Goal: Task Accomplishment & Management: Use online tool/utility

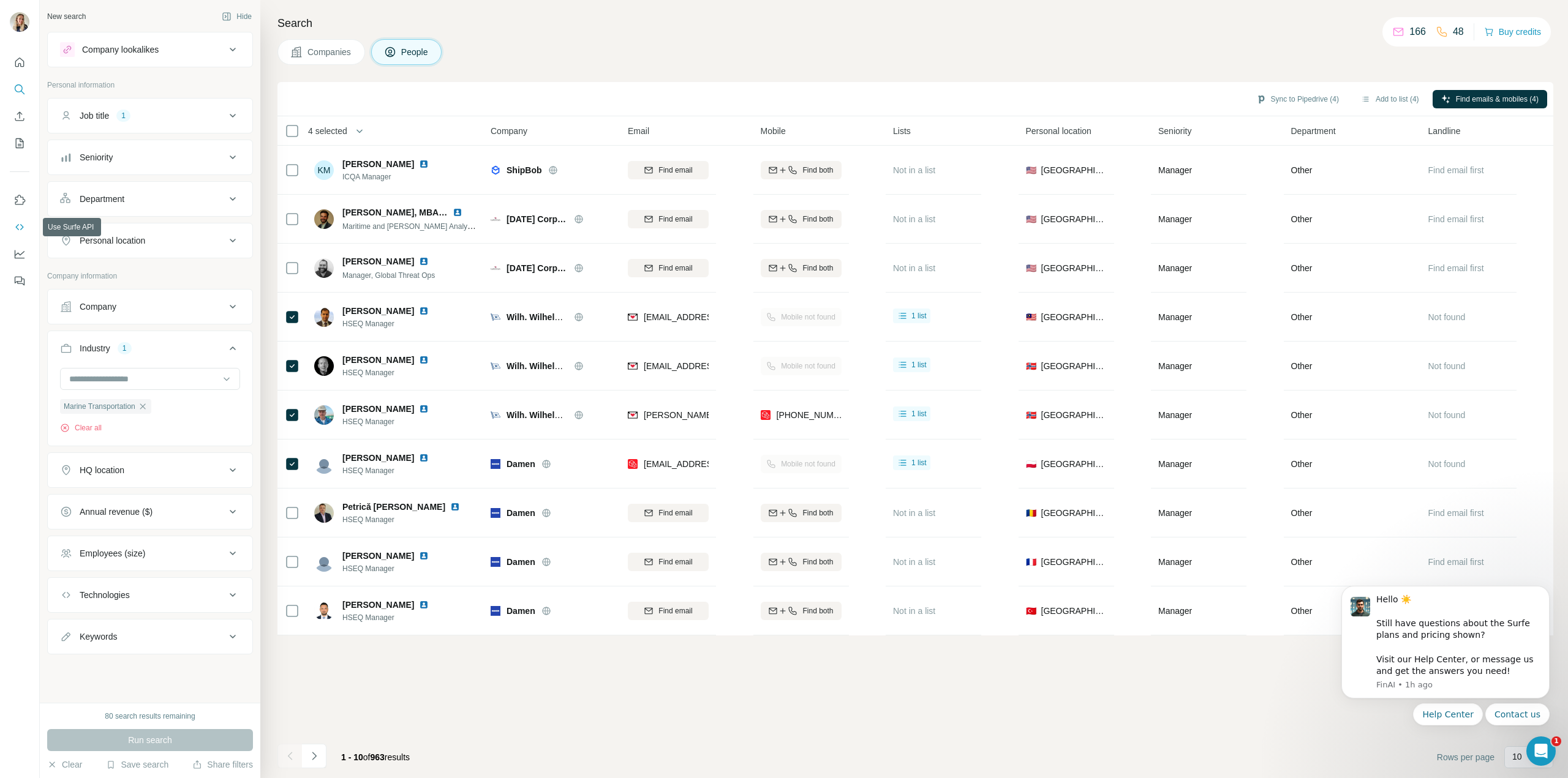
click at [22, 229] on icon "Use Surfe API" at bounding box center [19, 227] width 12 height 12
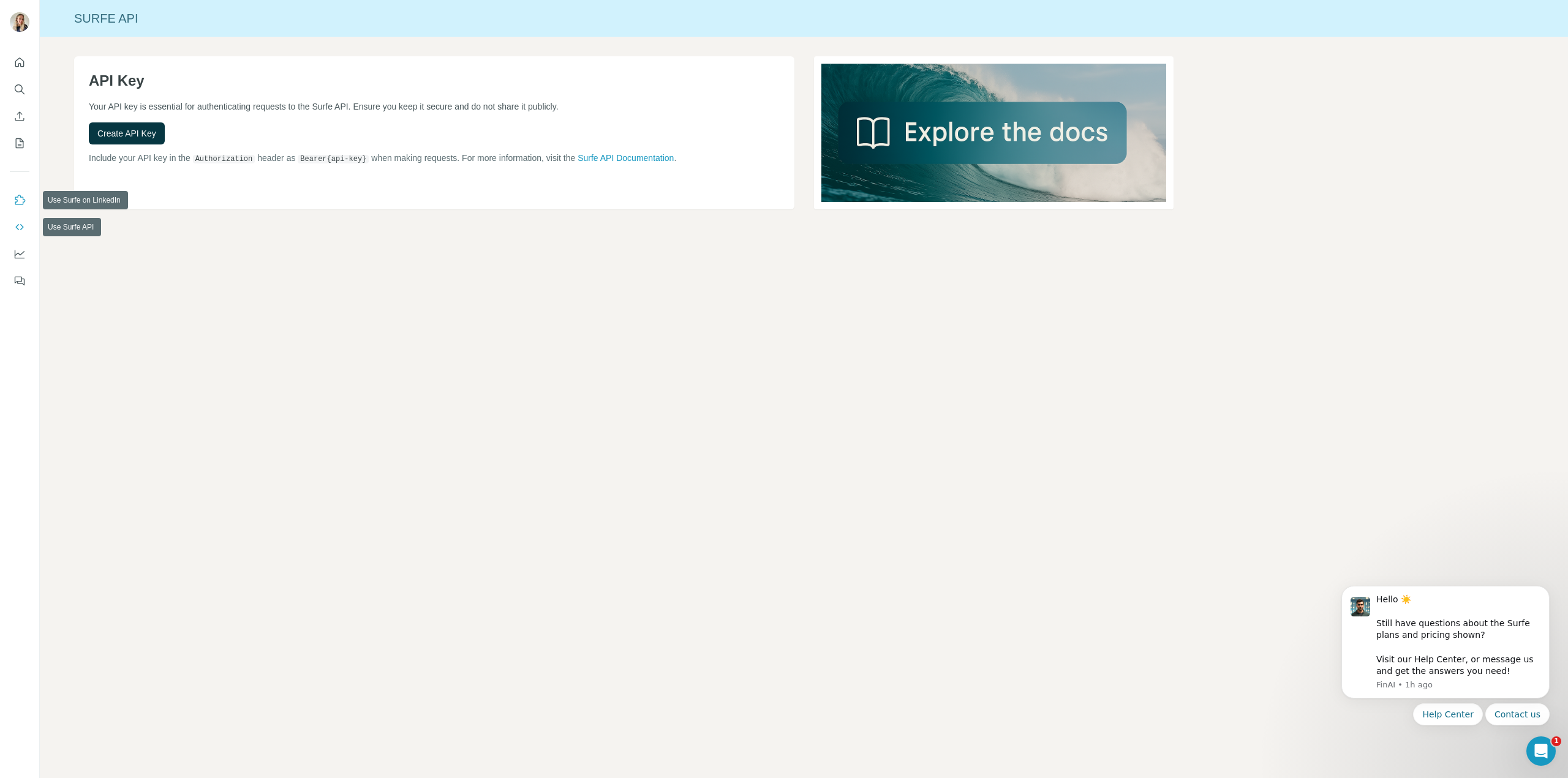
click at [19, 204] on icon "Use Surfe on LinkedIn" at bounding box center [19, 200] width 12 height 12
click at [26, 61] on button "Quick start" at bounding box center [19, 62] width 19 height 22
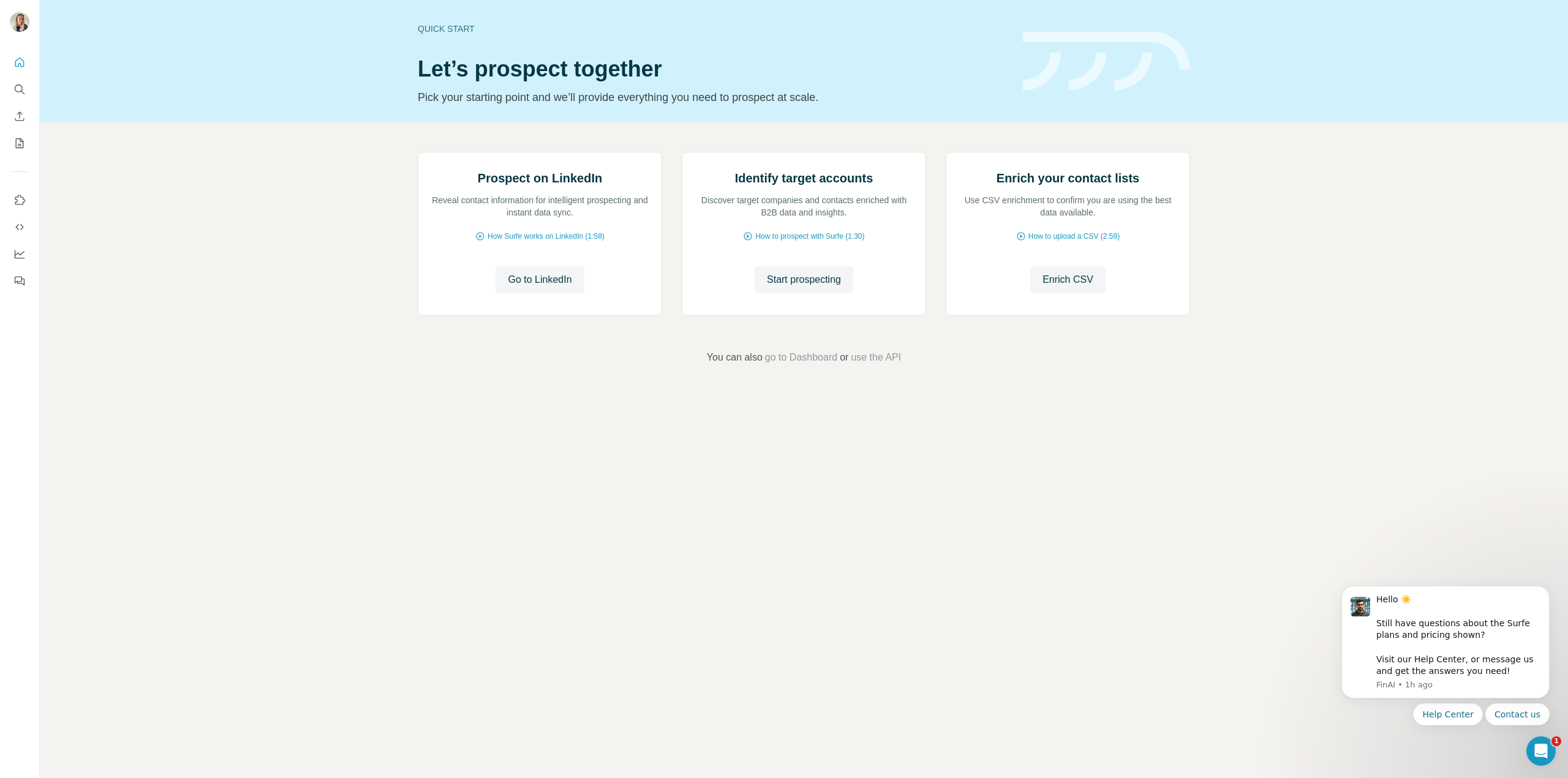
click at [393, 279] on div "Prospect on LinkedIn Reveal contact information for intelligent prospecting and…" at bounding box center [803, 259] width 1528 height 271
click at [880, 365] on span "use the API" at bounding box center [875, 357] width 50 height 15
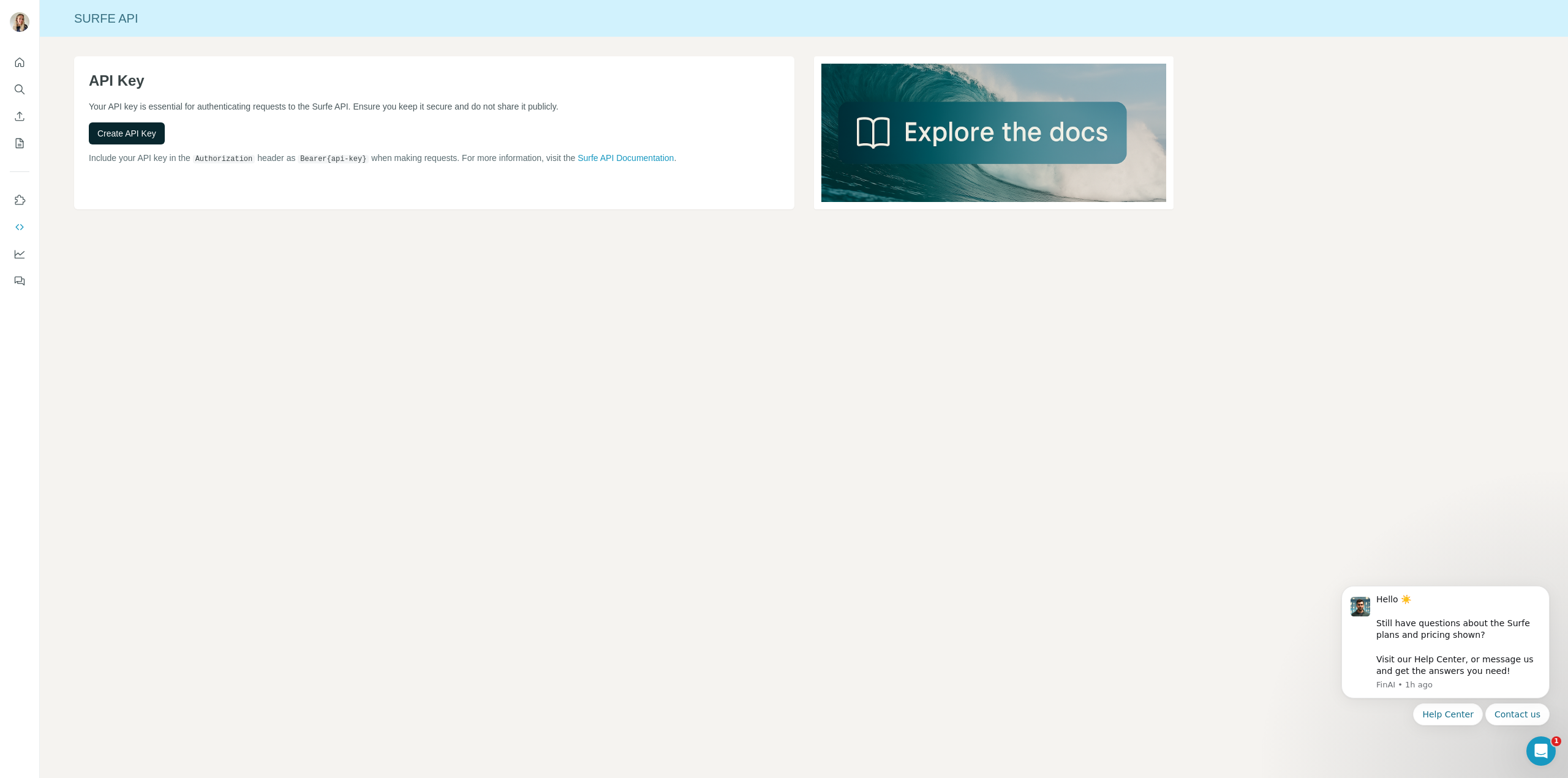
click at [120, 137] on span "Create API Key" at bounding box center [126, 133] width 59 height 12
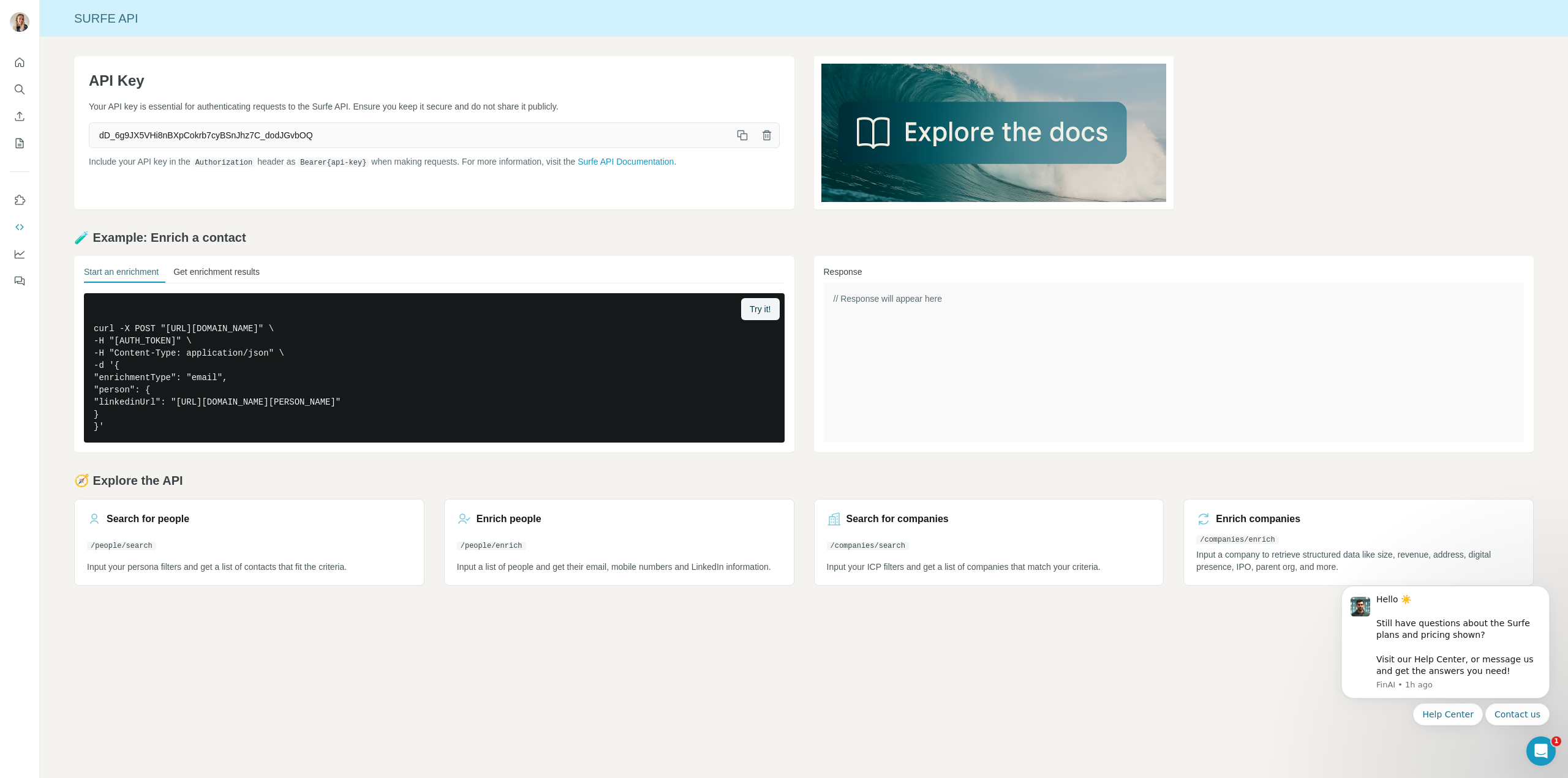
click at [231, 271] on button "Get enrichment results" at bounding box center [216, 274] width 86 height 17
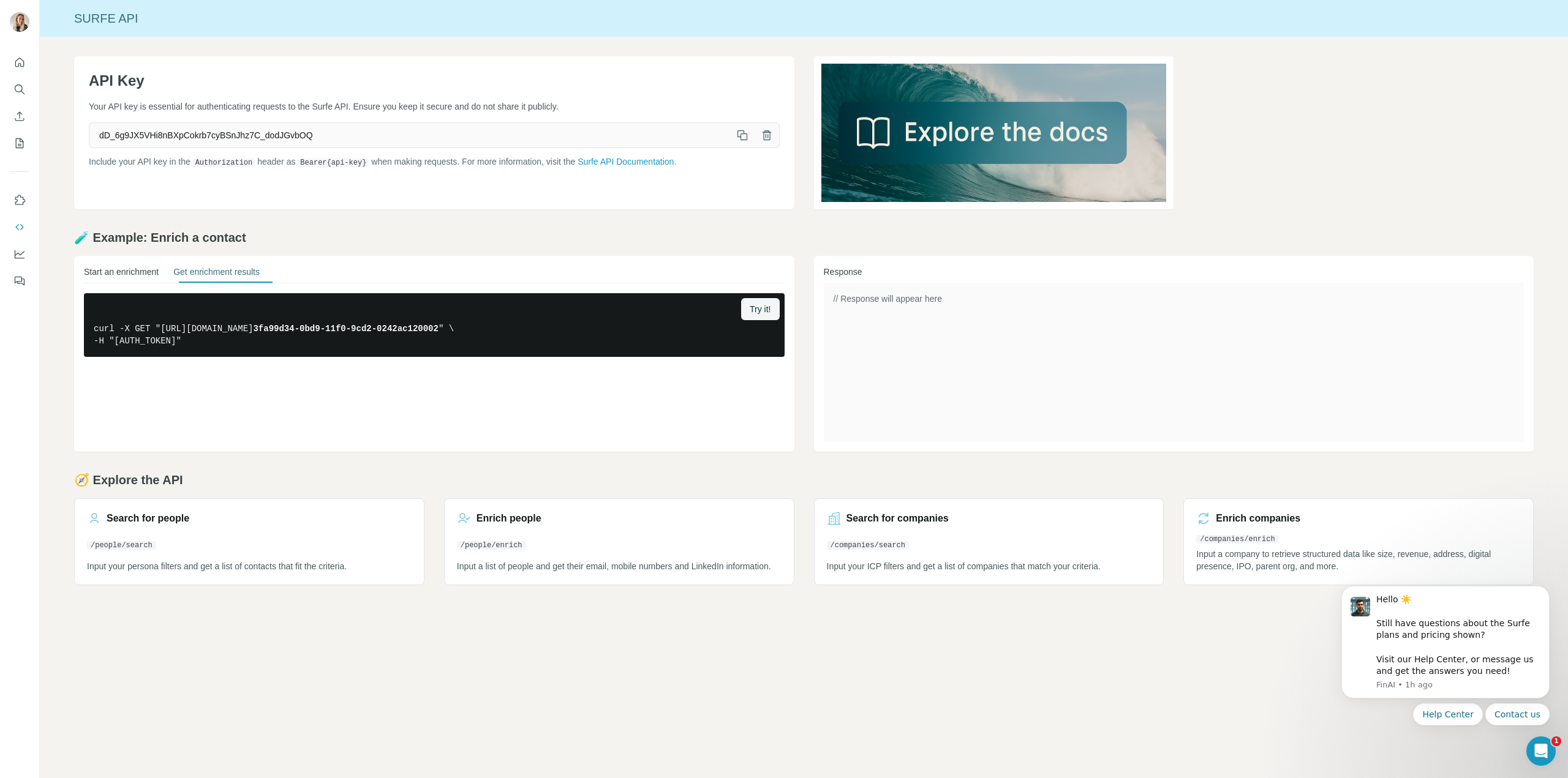
click at [121, 274] on button "Start an enrichment" at bounding box center [121, 274] width 74 height 17
